Goal: Information Seeking & Learning: Check status

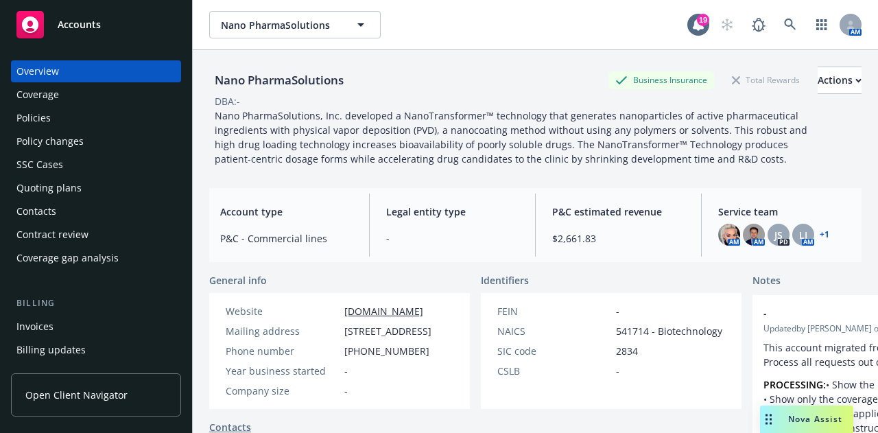
click at [625, 0] on html "Accounts Overview Coverage Policies Policy changes SSC Cases Quoting plans Cont…" at bounding box center [439, 216] width 878 height 433
